Goal: Task Accomplishment & Management: Manage account settings

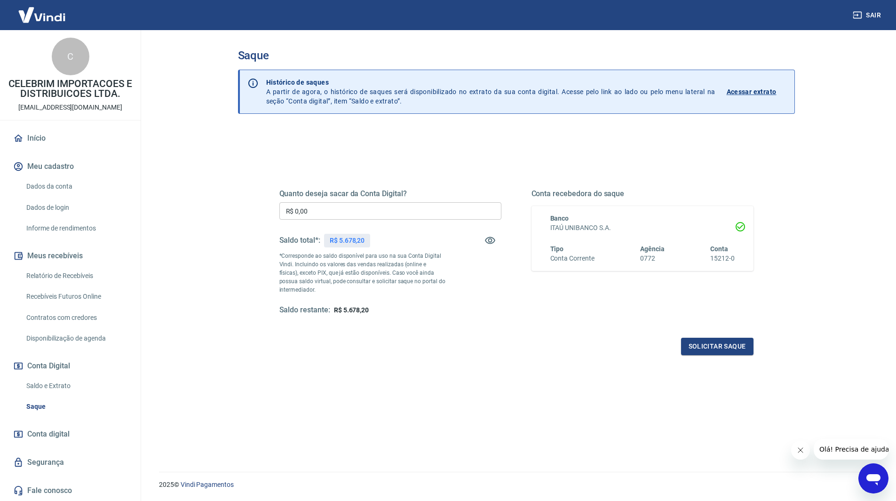
click at [289, 205] on input "R$ 0,00" at bounding box center [390, 210] width 222 height 17
type input "R$ 5.678,20"
click at [361, 436] on div "Quanto deseja sacar da Conta Digital? R$ 5.678,20 ​ Saldo total*: R$ 5.678,20 *…" at bounding box center [516, 329] width 557 height 400
click at [695, 341] on button "Solicitar saque" at bounding box center [717, 346] width 72 height 17
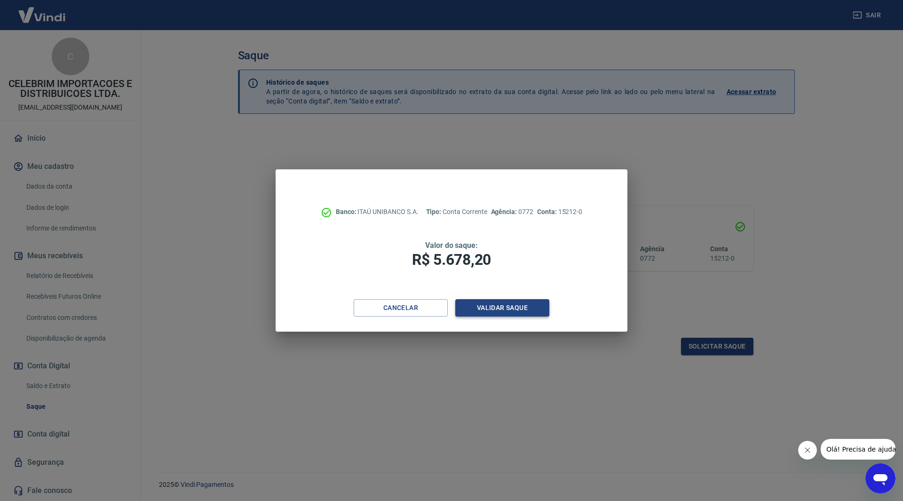
click at [510, 316] on button "Validar saque" at bounding box center [502, 307] width 94 height 17
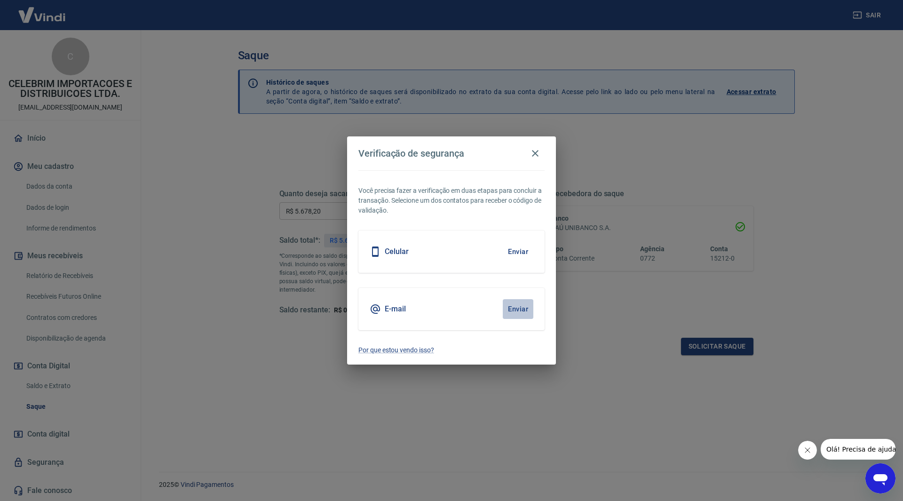
click at [511, 312] on button "Enviar" at bounding box center [518, 309] width 31 height 20
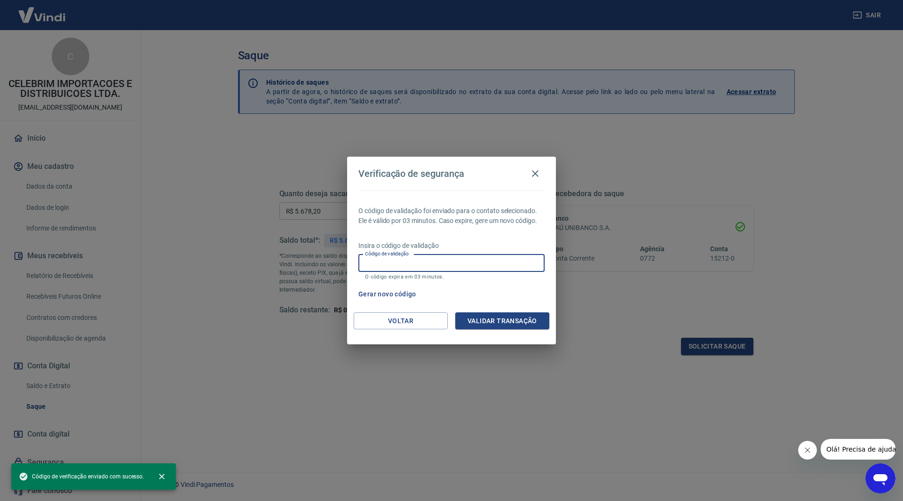
click at [421, 265] on input "Código de validação" at bounding box center [451, 262] width 186 height 17
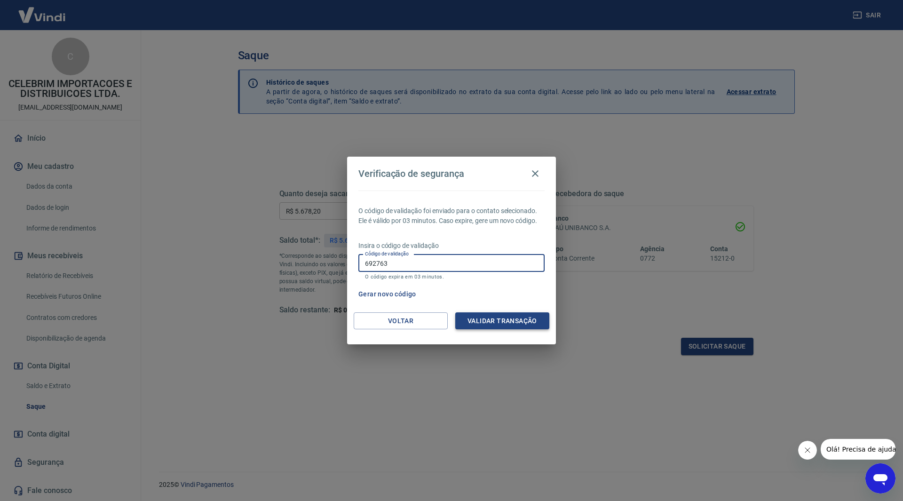
type input "692763"
click at [495, 317] on button "Validar transação" at bounding box center [502, 320] width 94 height 17
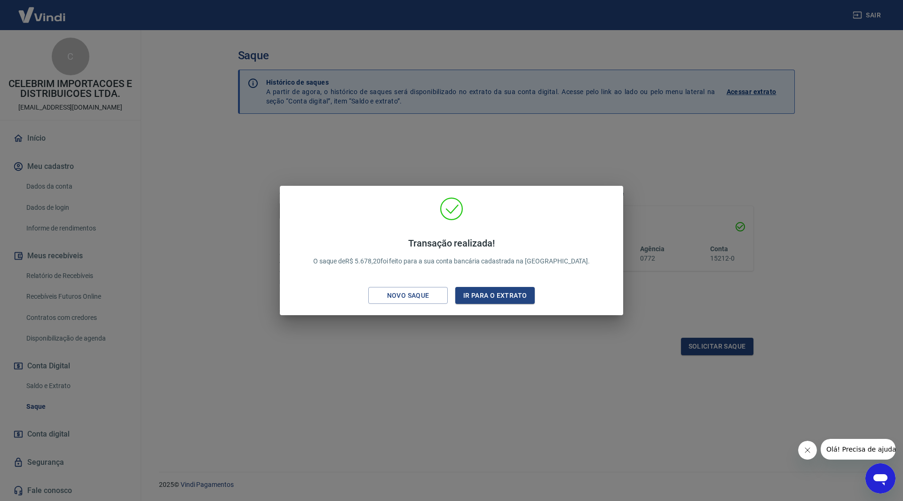
click at [463, 379] on div "Transação realizada! O saque de R$ 5.678,20 foi feito para a sua conta bancária…" at bounding box center [451, 250] width 903 height 501
